Goal: Task Accomplishment & Management: Manage account settings

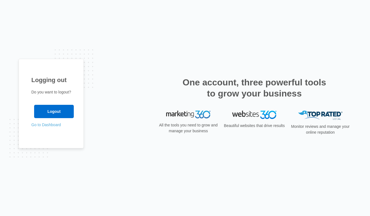
click at [49, 126] on link "Go to Dashboard" at bounding box center [46, 125] width 30 height 4
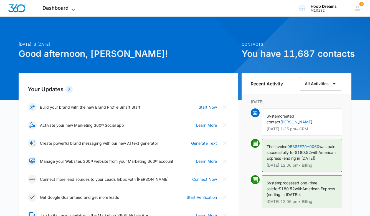
click at [64, 8] on span "Dashboard" at bounding box center [55, 8] width 26 height 6
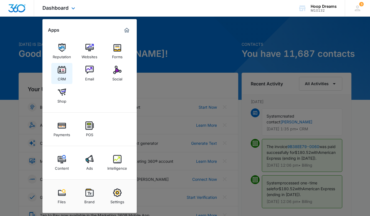
click at [61, 75] on div "CRM" at bounding box center [62, 77] width 8 height 7
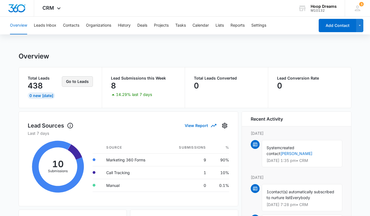
click at [73, 82] on button "Go to Leads" at bounding box center [77, 81] width 31 height 11
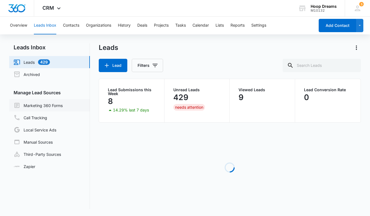
click at [51, 103] on link "Marketing 360 Forms" at bounding box center [38, 105] width 49 height 7
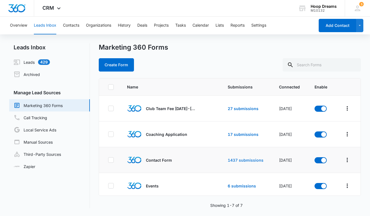
click at [236, 159] on link "1437 submissions" at bounding box center [246, 160] width 36 height 5
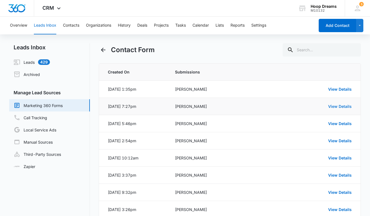
click at [333, 108] on link "View Details" at bounding box center [340, 106] width 24 height 5
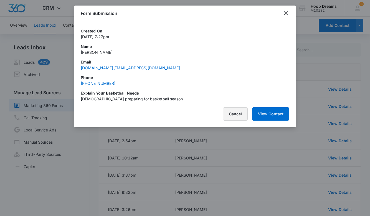
click at [237, 111] on button "Cancel" at bounding box center [235, 113] width 25 height 13
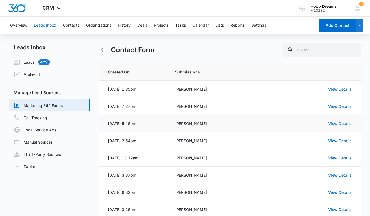
click at [338, 122] on link "View Details" at bounding box center [340, 123] width 24 height 5
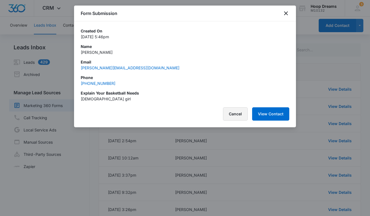
click at [236, 111] on button "Cancel" at bounding box center [235, 113] width 25 height 13
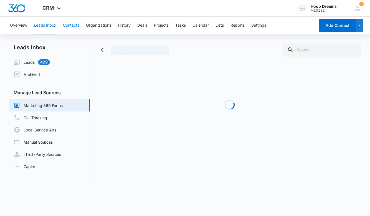
click at [68, 26] on button "Contacts" at bounding box center [71, 26] width 16 height 18
